Goal: Task Accomplishment & Management: Use online tool/utility

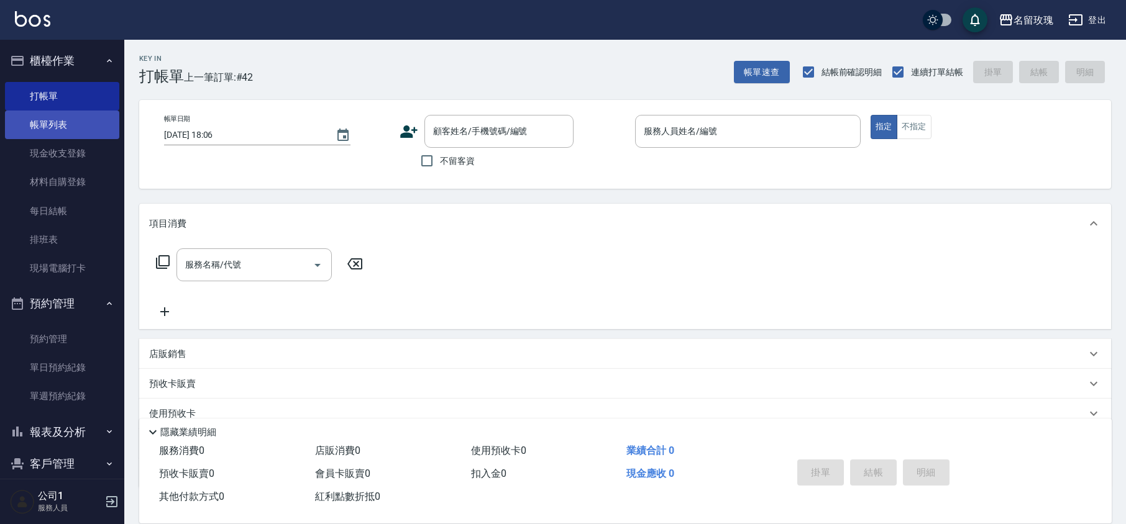
click at [58, 125] on link "帳單列表" at bounding box center [62, 125] width 114 height 29
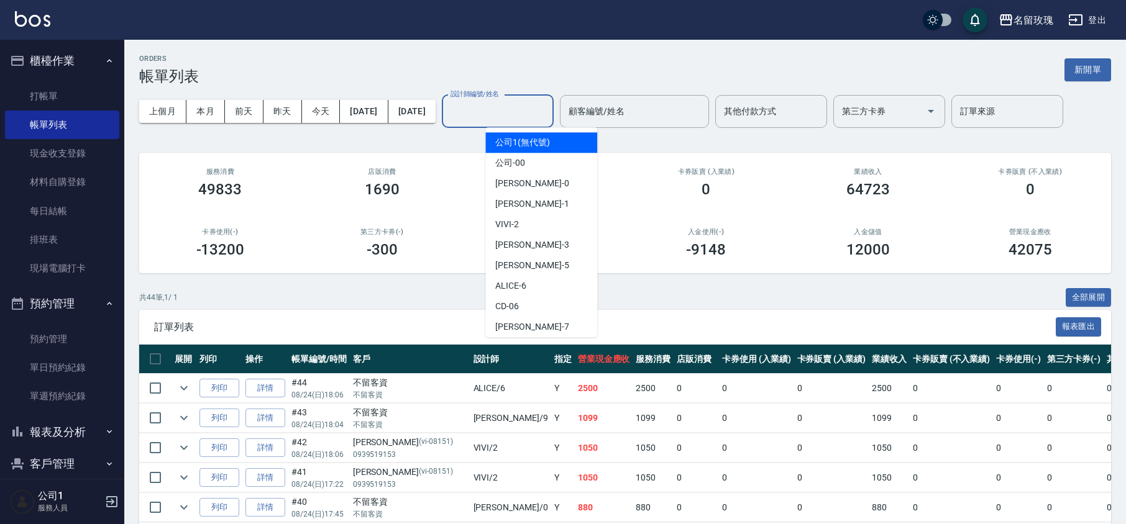
click at [520, 112] on input "設計師編號/姓名" at bounding box center [497, 112] width 101 height 22
click at [522, 227] on div "VIVI -2" at bounding box center [541, 224] width 112 height 20
type input "VIVI-2"
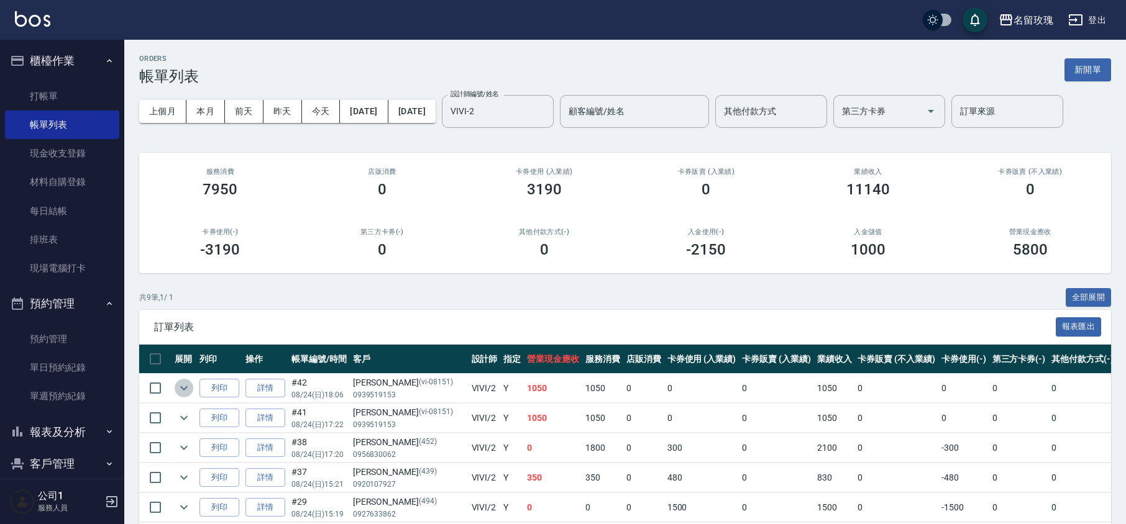
click at [192, 386] on button "expand row" at bounding box center [184, 388] width 19 height 19
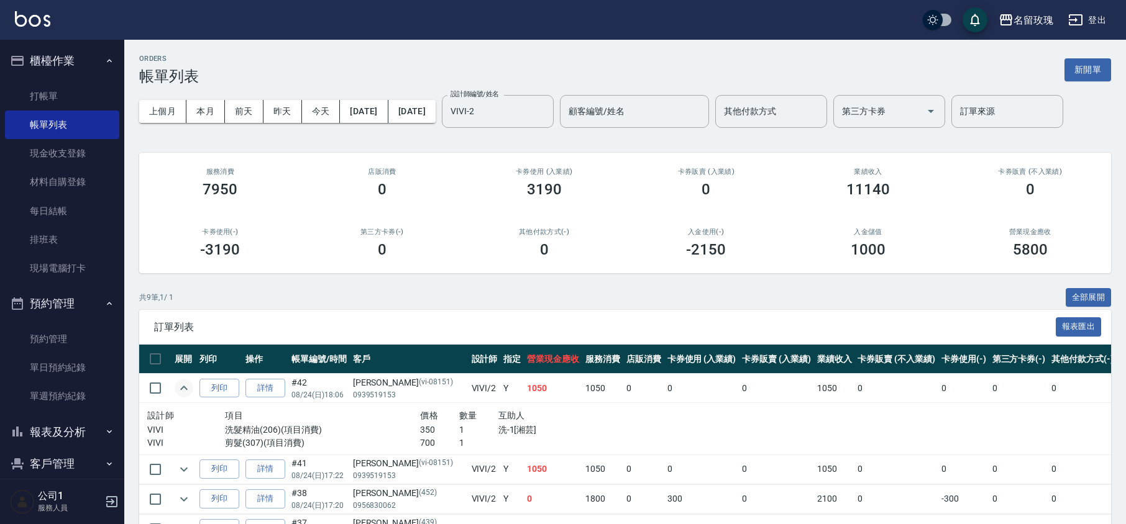
click at [191, 386] on button "expand row" at bounding box center [184, 388] width 19 height 19
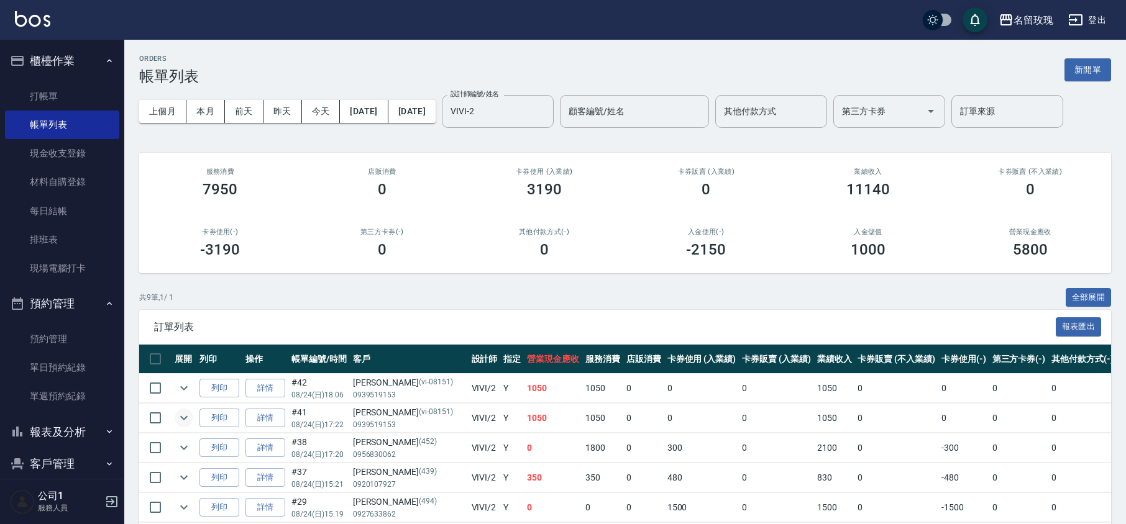
click at [182, 416] on icon "expand row" at bounding box center [183, 418] width 15 height 15
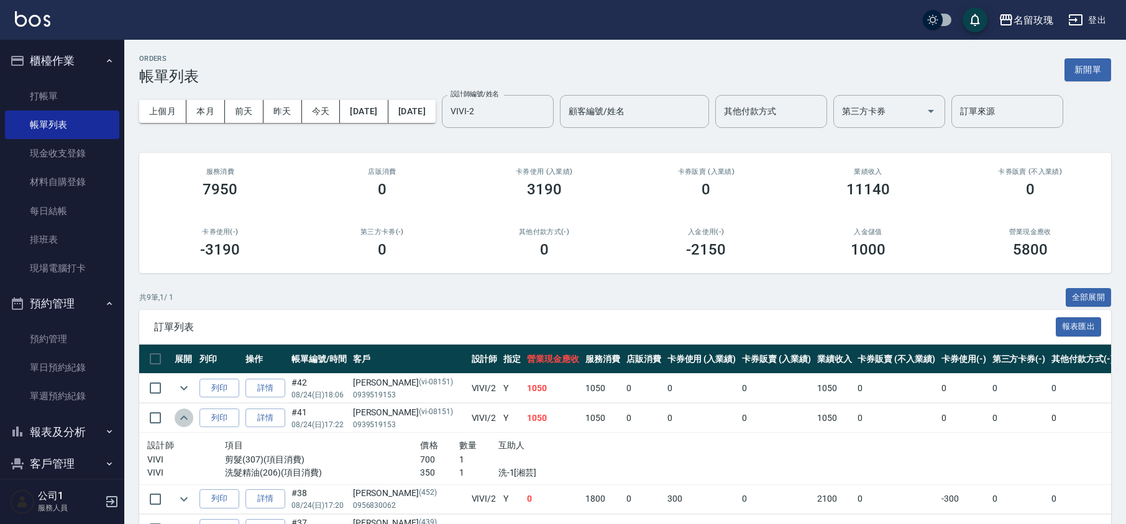
click at [181, 414] on icon "expand row" at bounding box center [183, 418] width 15 height 15
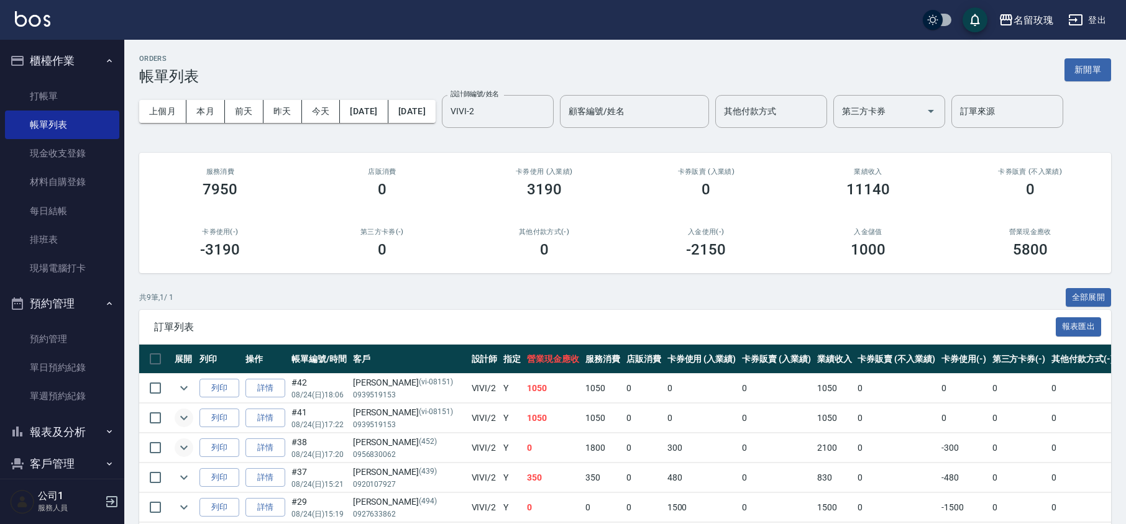
click at [184, 447] on icon "expand row" at bounding box center [183, 447] width 15 height 15
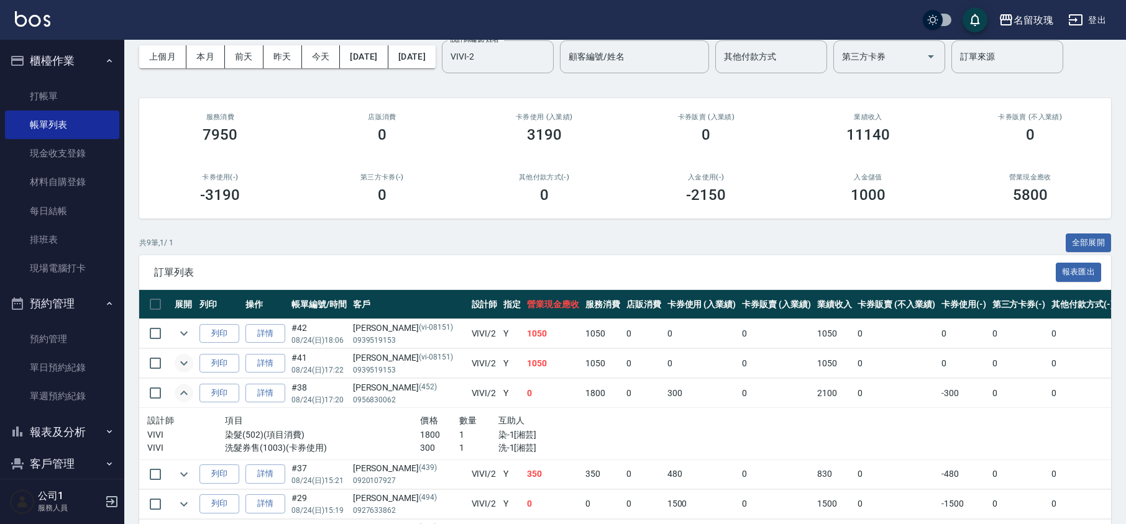
scroll to position [83, 0]
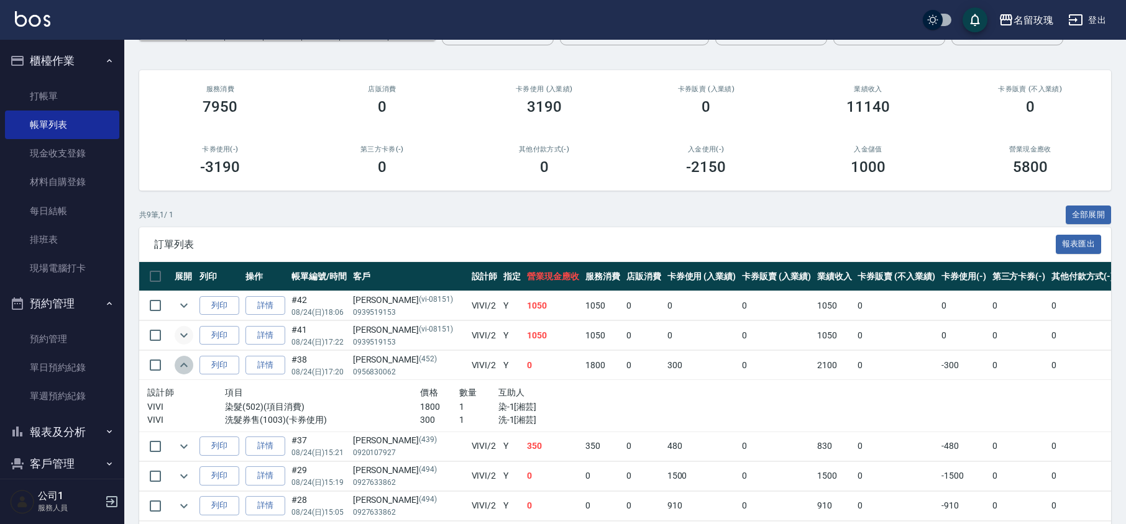
click at [182, 366] on icon "expand row" at bounding box center [183, 365] width 7 height 4
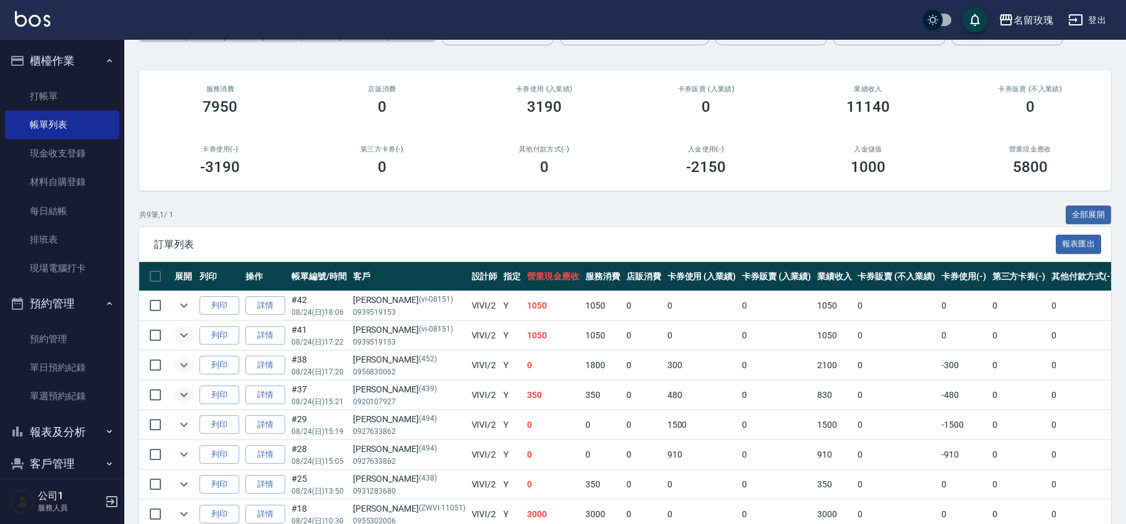
click at [180, 395] on icon "expand row" at bounding box center [183, 395] width 7 height 4
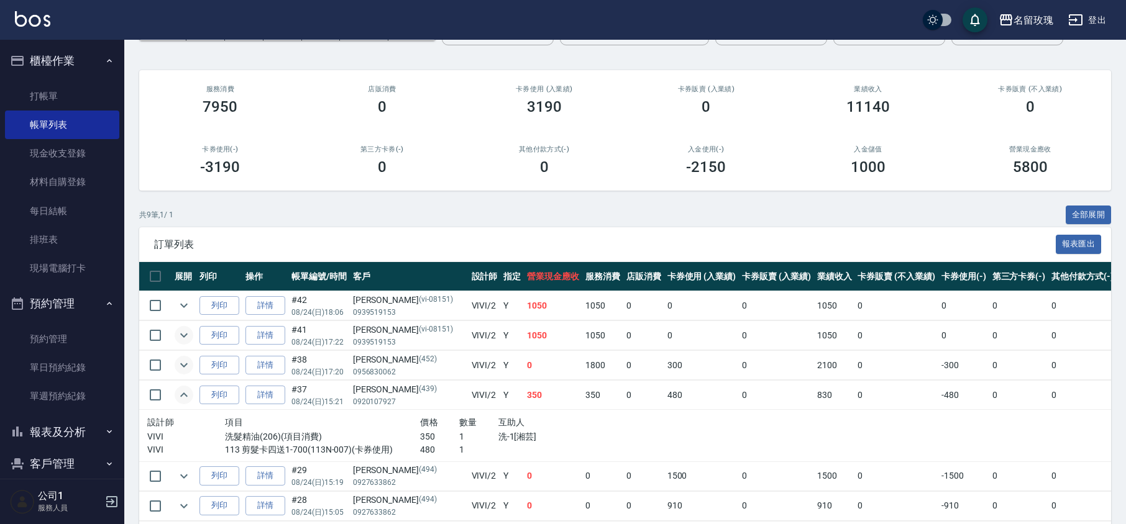
click at [180, 395] on icon "expand row" at bounding box center [183, 395] width 15 height 15
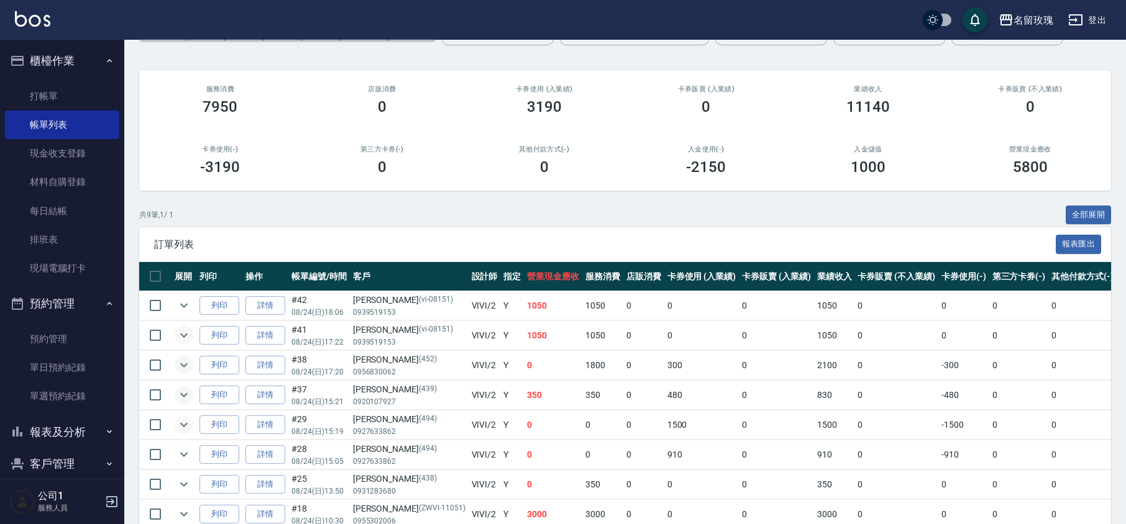
click at [182, 425] on icon "expand row" at bounding box center [183, 424] width 15 height 15
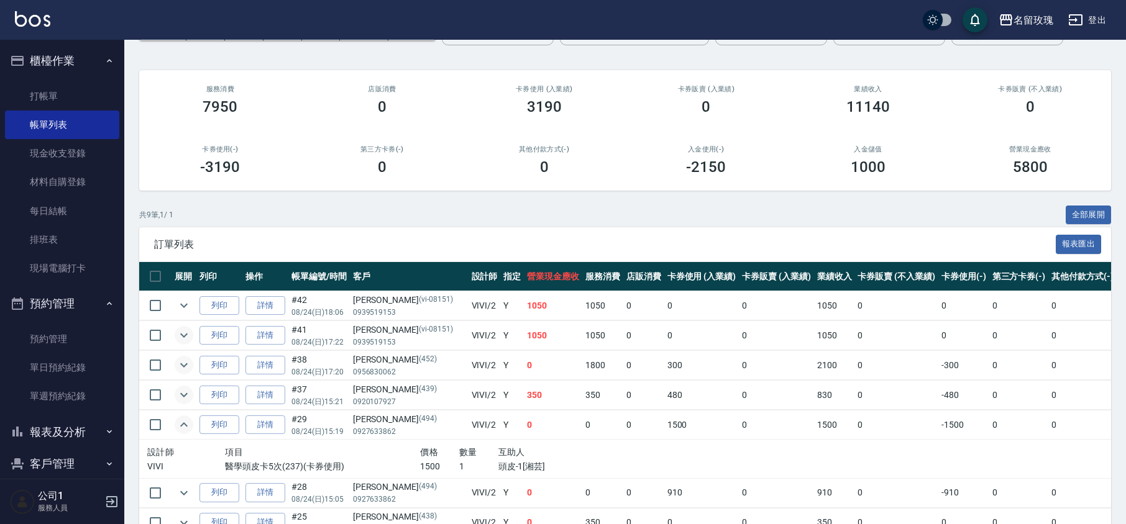
click at [182, 425] on icon "expand row" at bounding box center [183, 424] width 15 height 15
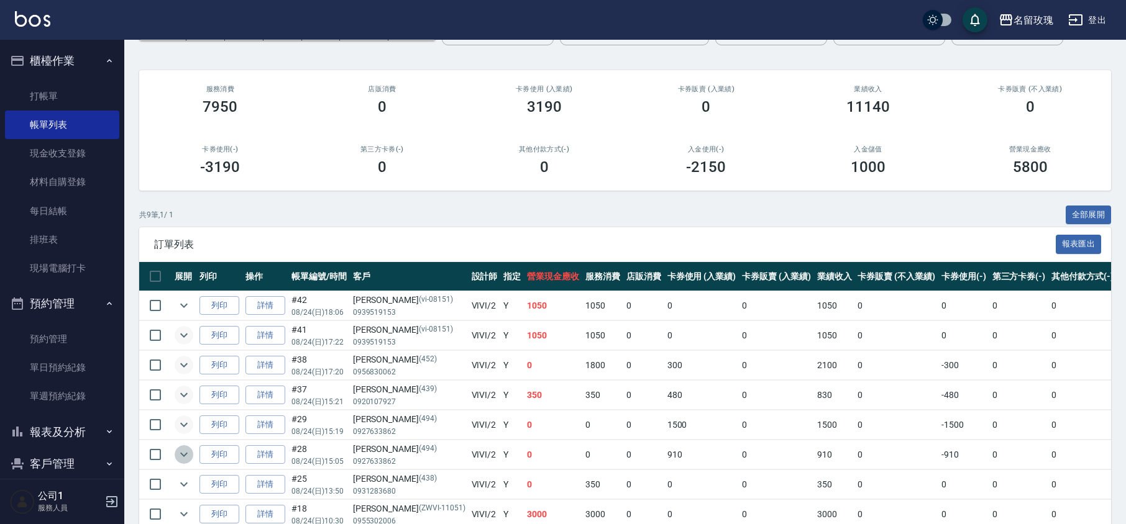
click at [181, 457] on icon "expand row" at bounding box center [183, 454] width 15 height 15
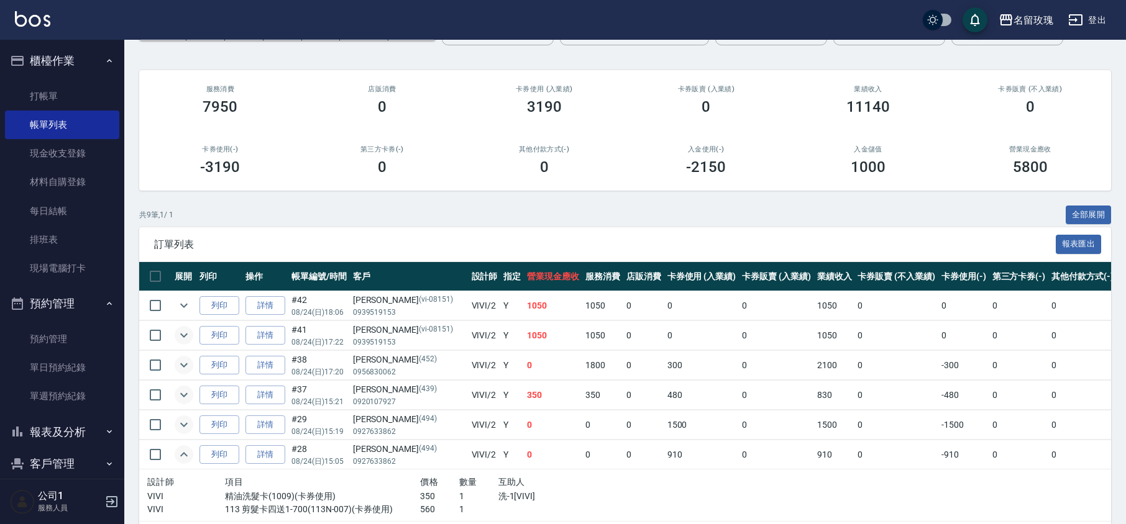
click at [181, 457] on icon "expand row" at bounding box center [183, 454] width 7 height 4
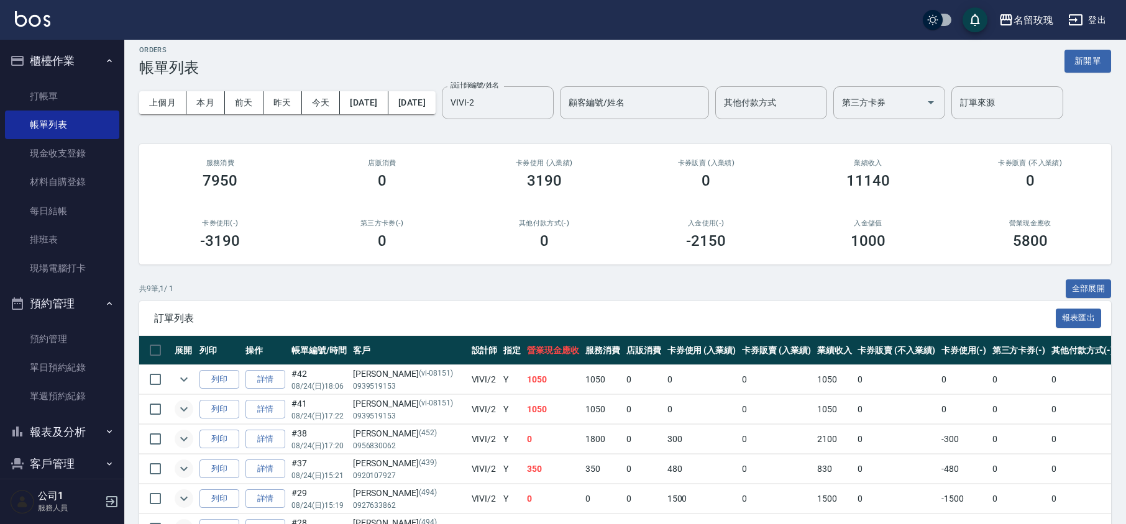
scroll to position [0, 0]
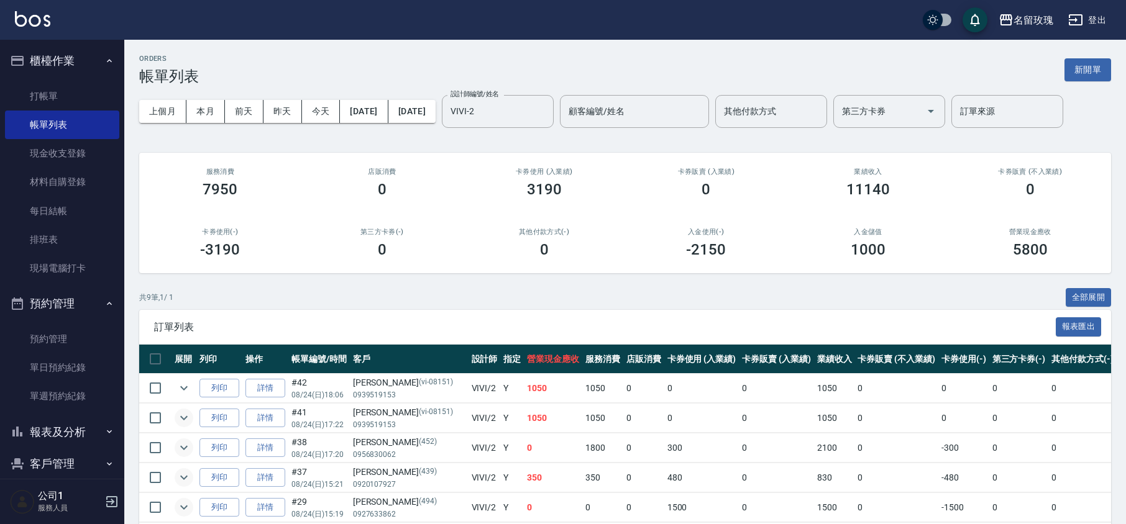
click at [76, 428] on button "報表及分析" at bounding box center [62, 432] width 114 height 32
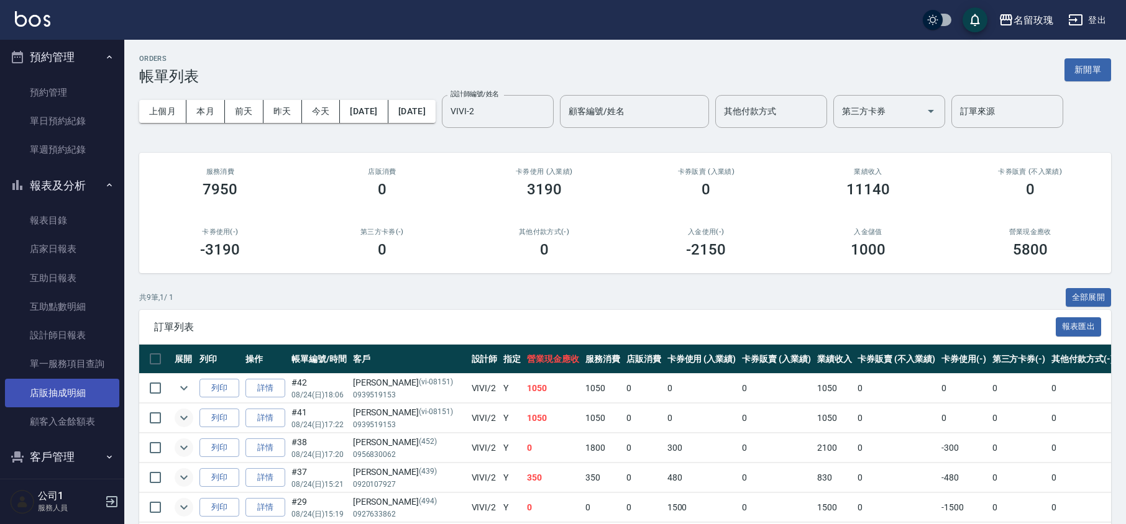
scroll to position [248, 0]
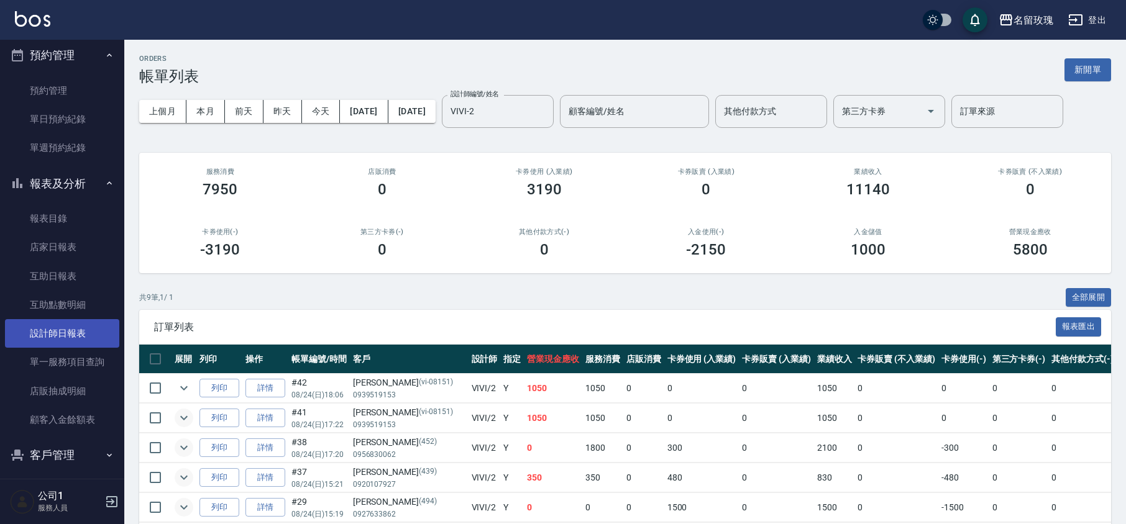
click at [90, 335] on link "設計師日報表" at bounding box center [62, 333] width 114 height 29
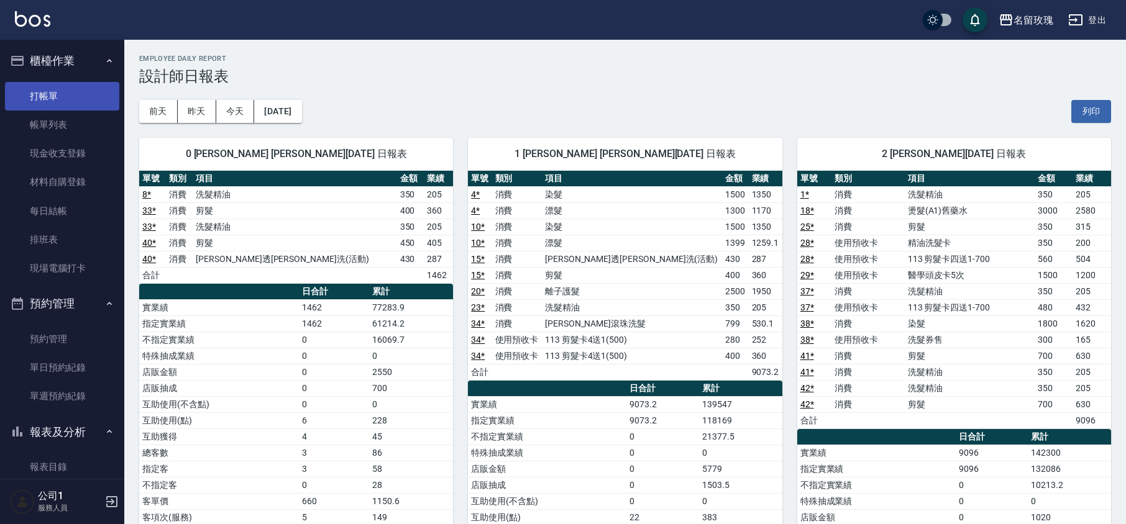
click at [68, 95] on link "打帳單" at bounding box center [62, 96] width 114 height 29
